Goal: Use online tool/utility

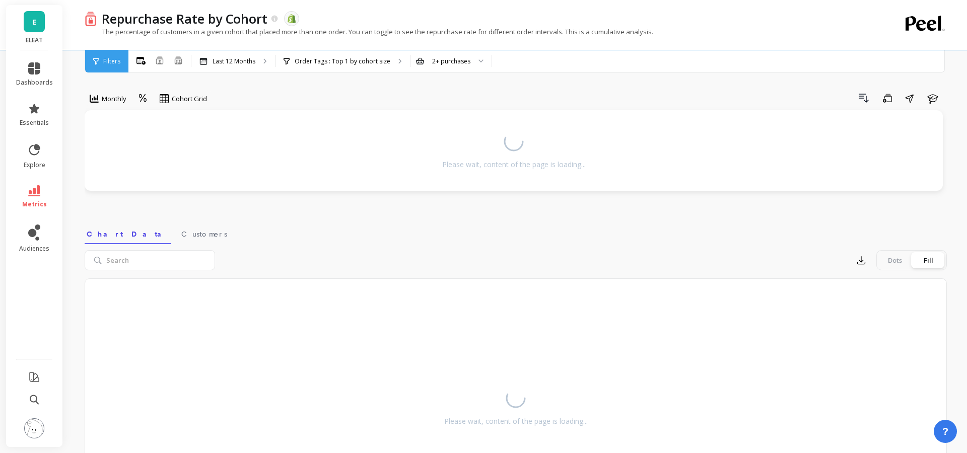
click at [40, 31] on link "E" at bounding box center [34, 21] width 21 height 21
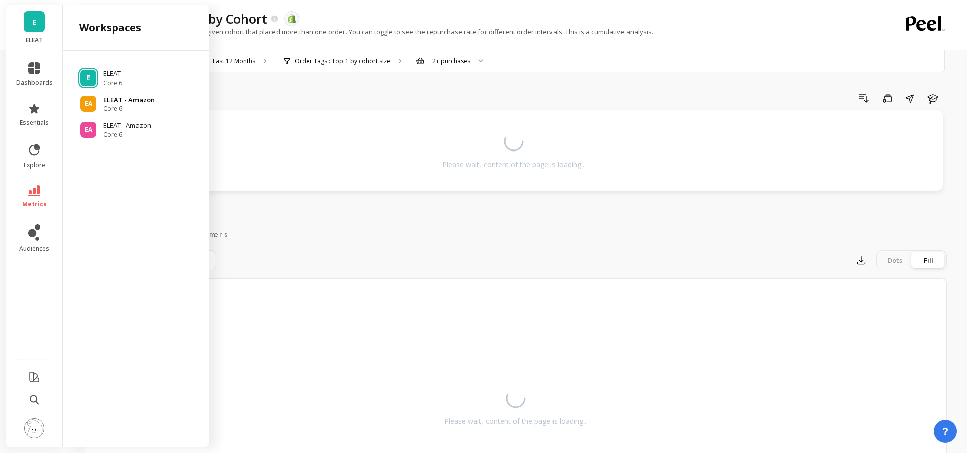
click at [121, 103] on p "ELEAT - Amazon" at bounding box center [128, 100] width 51 height 10
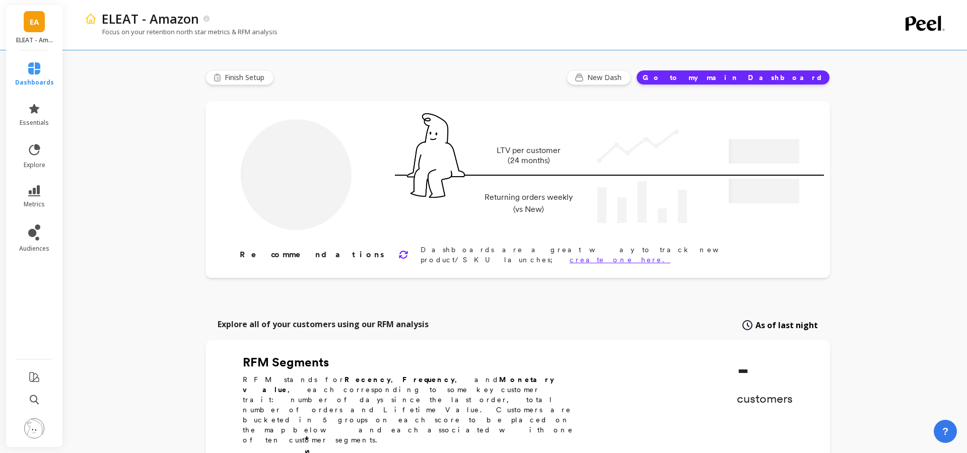
type input "Champions"
type input "1218"
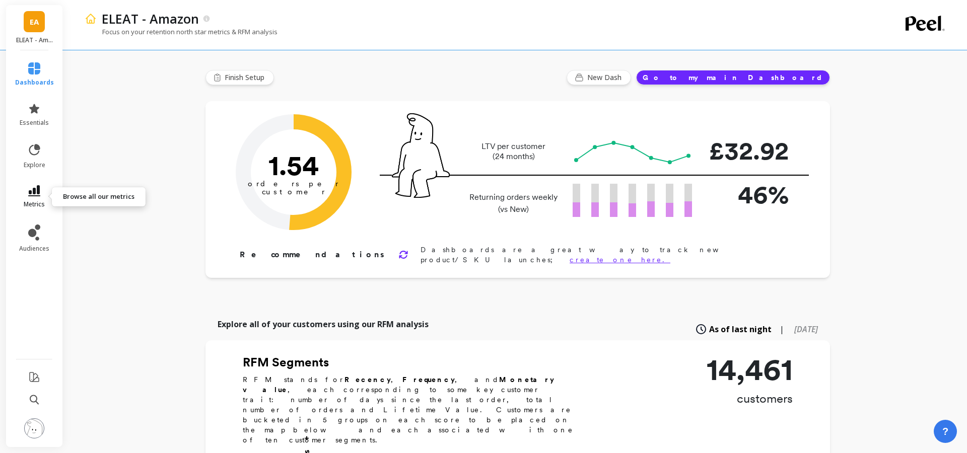
click at [41, 193] on link "metrics" at bounding box center [34, 196] width 39 height 23
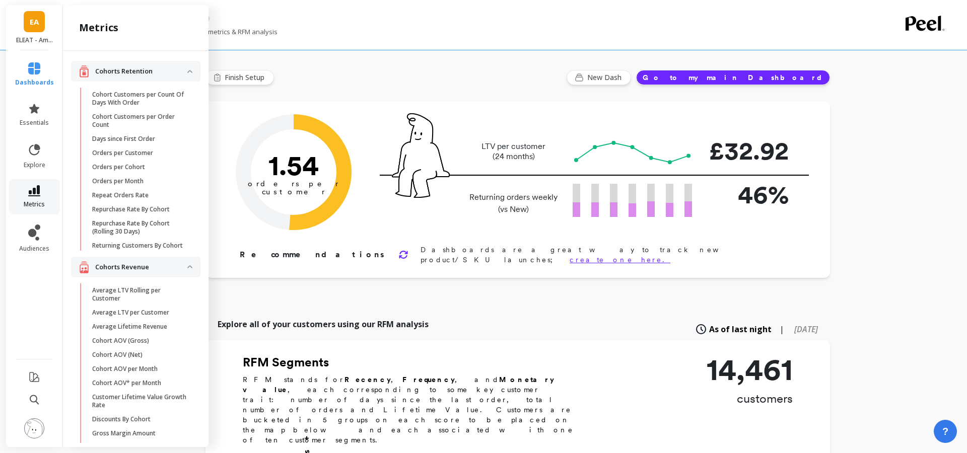
scroll to position [12, 0]
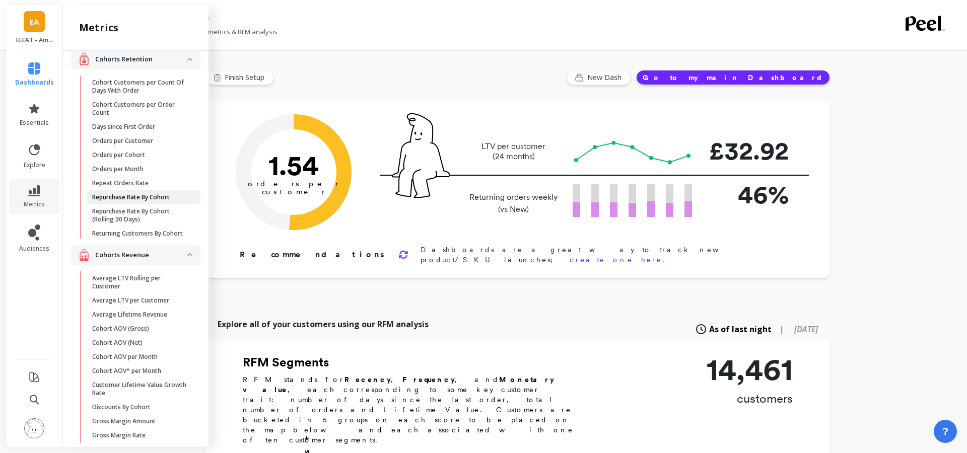
click at [103, 193] on p "Repurchase Rate By Cohort" at bounding box center [131, 197] width 78 height 8
